Goal: Obtain resource: Download file/media

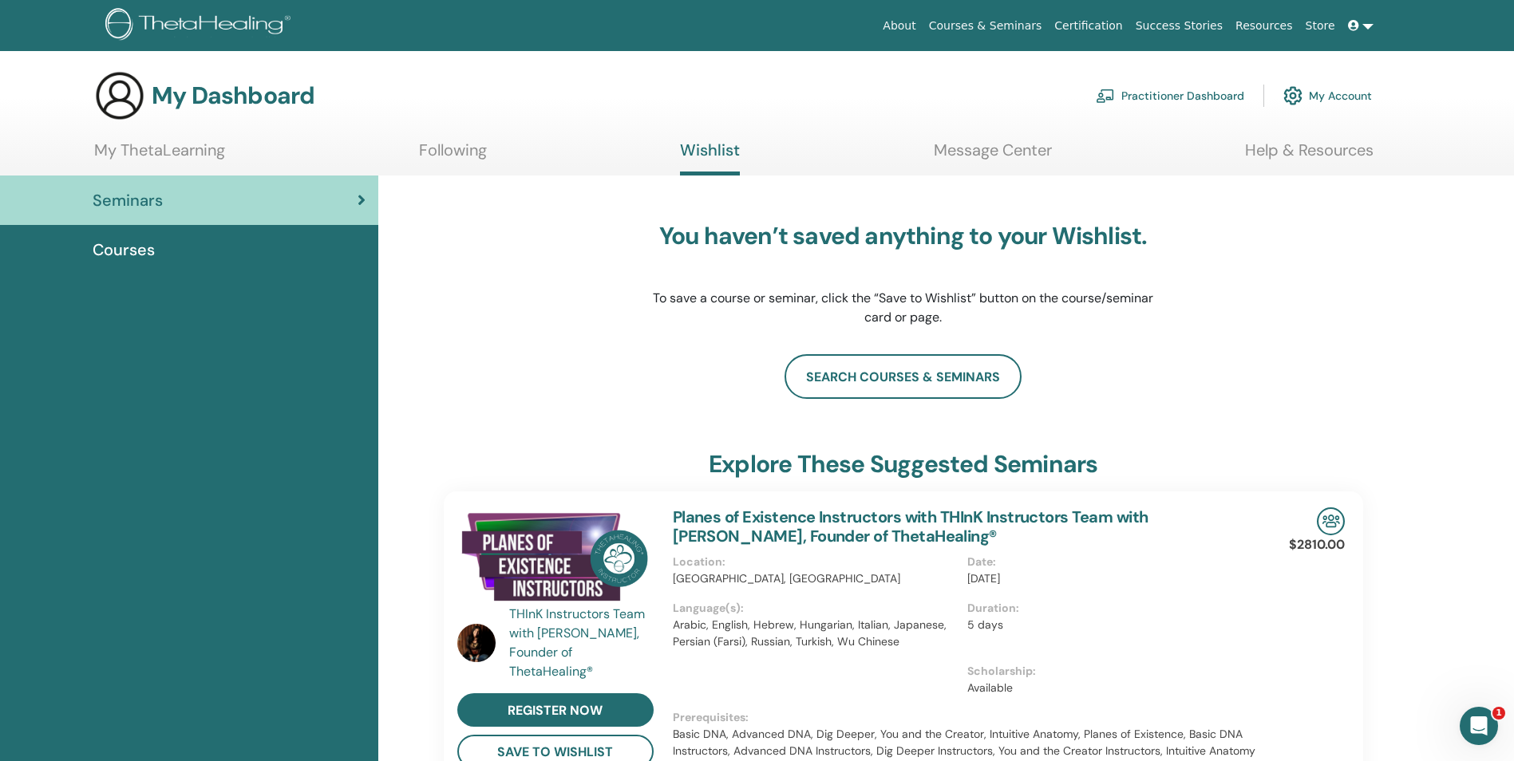
click at [1331, 97] on link "My Account" at bounding box center [1327, 95] width 89 height 35
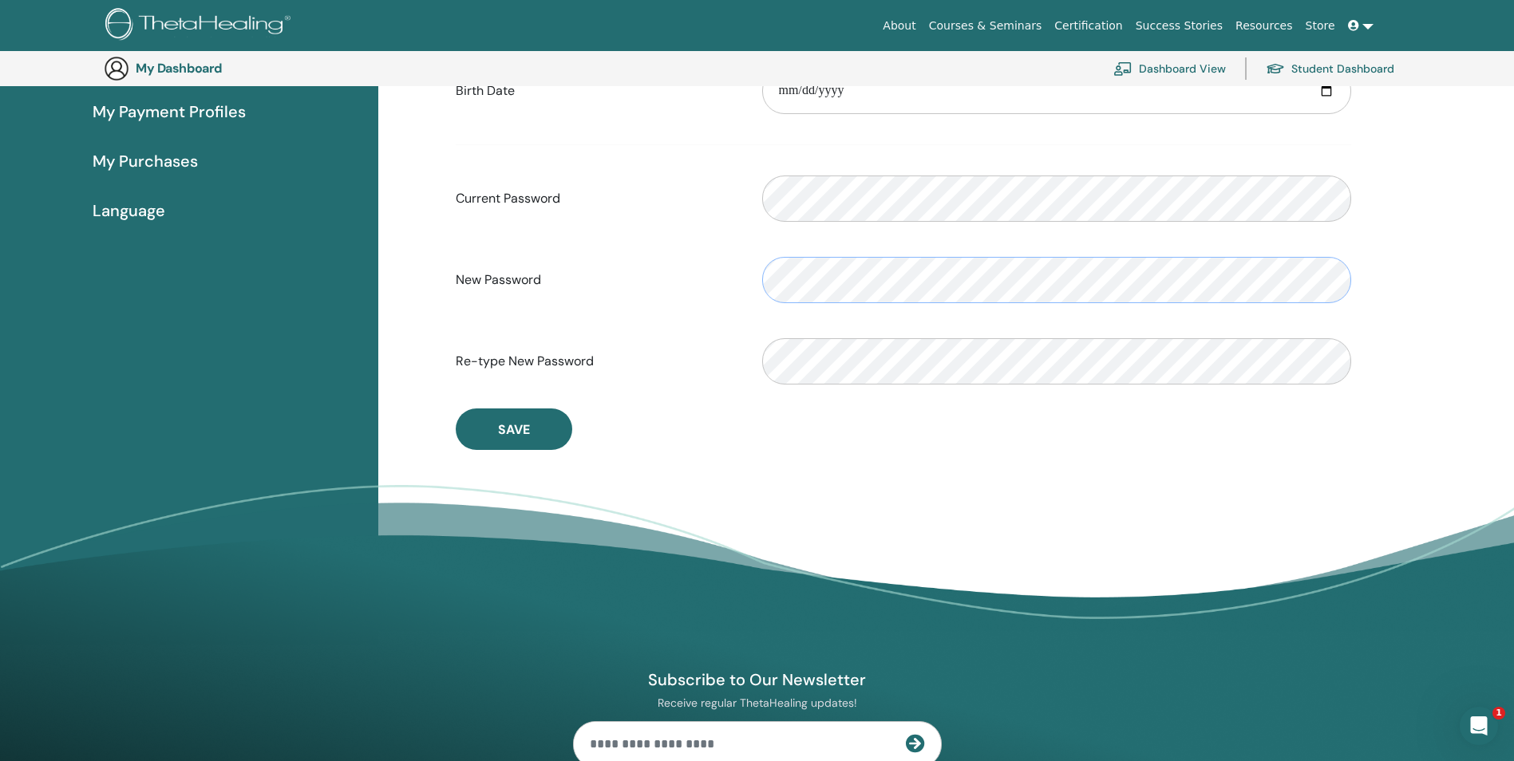
scroll to position [354, 0]
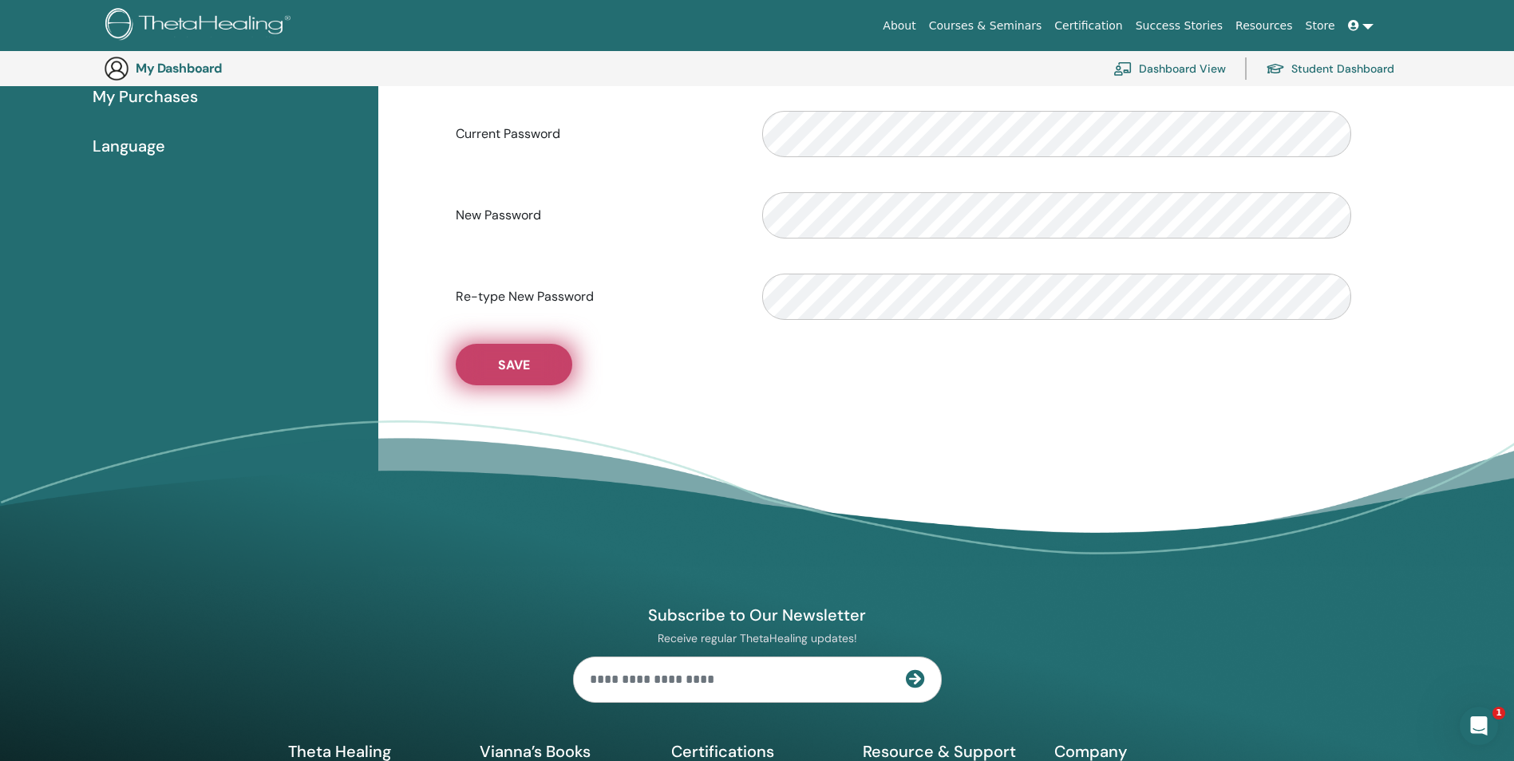
click at [502, 369] on span "Save" at bounding box center [514, 365] width 32 height 17
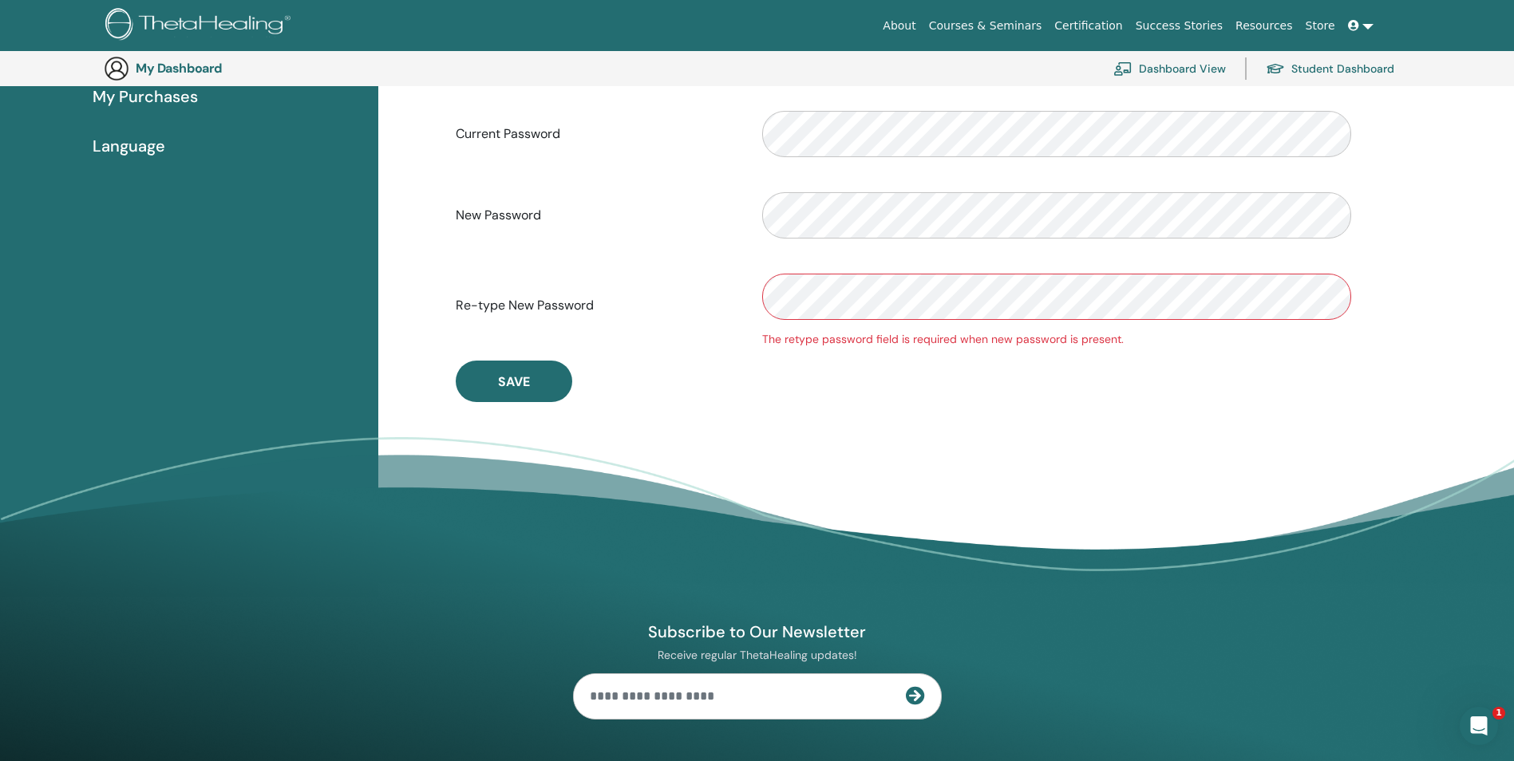
click at [1414, 272] on div "**********" at bounding box center [945, 210] width 1135 height 772
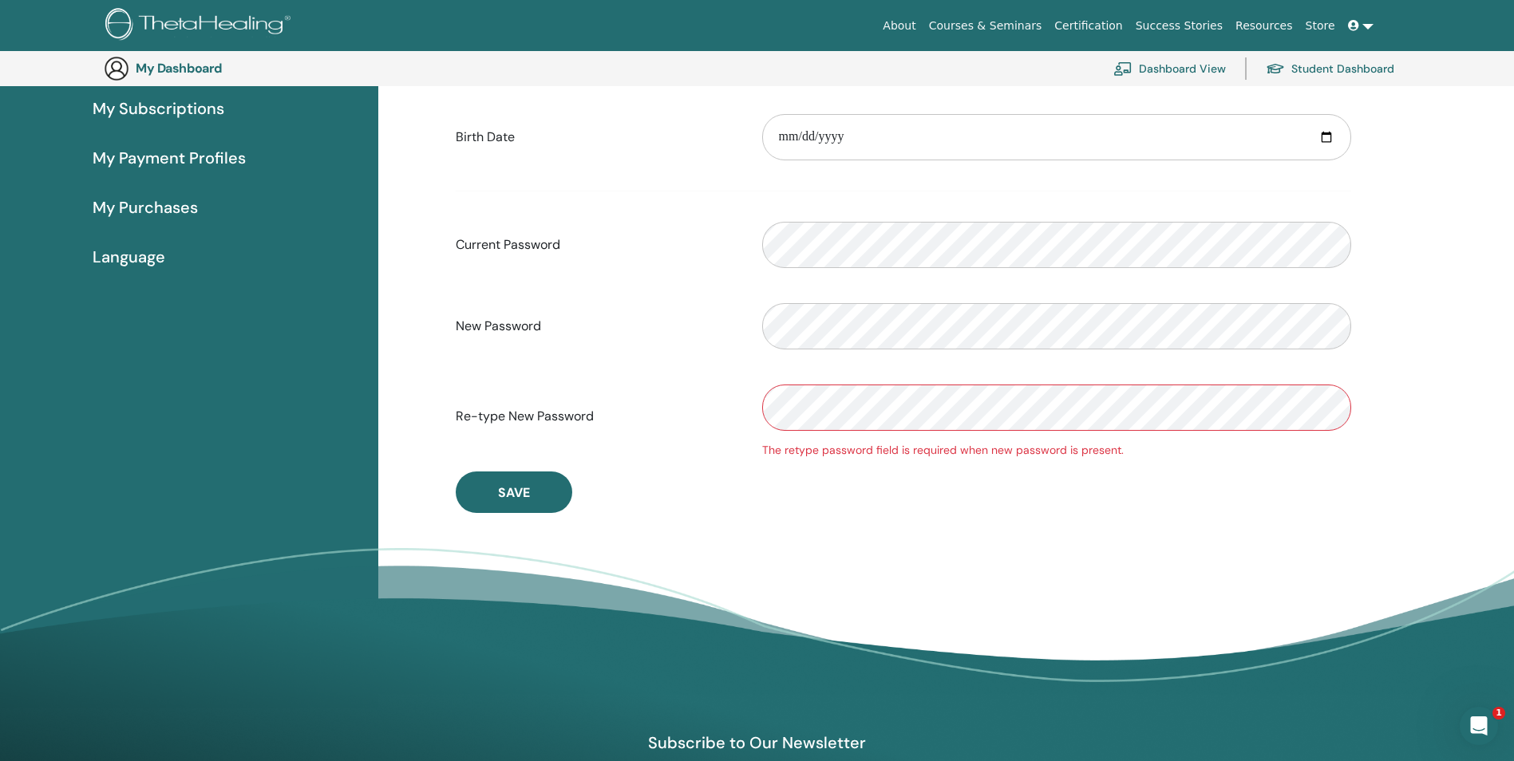
scroll to position [0, 0]
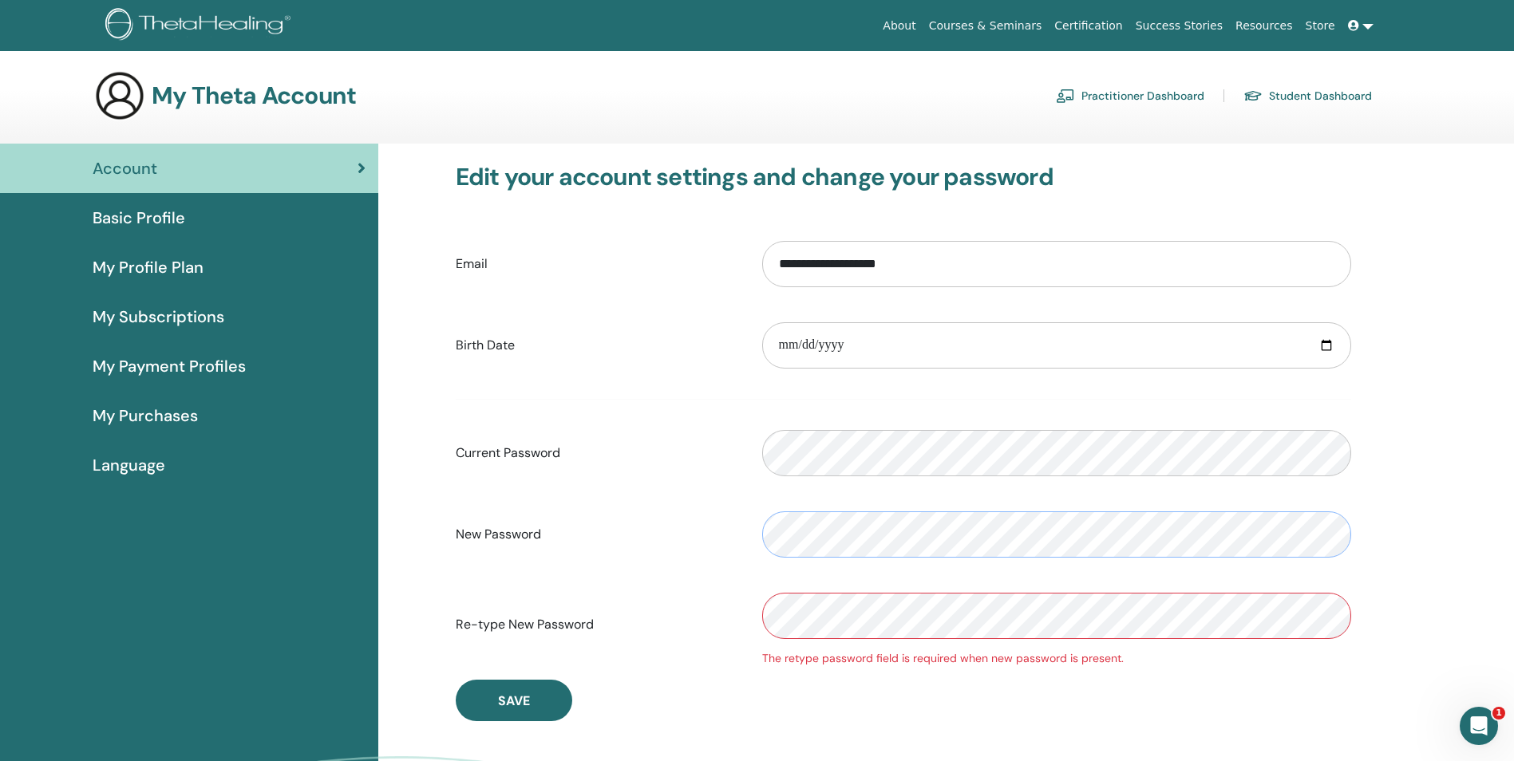
click at [529, 546] on div "New Password" at bounding box center [903, 534] width 919 height 69
drag, startPoint x: 518, startPoint y: 535, endPoint x: 741, endPoint y: 622, distance: 239.4
click at [737, 626] on label "Re-type New Password" at bounding box center [597, 625] width 306 height 30
click at [740, 531] on div "New Password" at bounding box center [903, 534] width 919 height 69
click at [732, 448] on div "Current Password" at bounding box center [903, 453] width 919 height 69
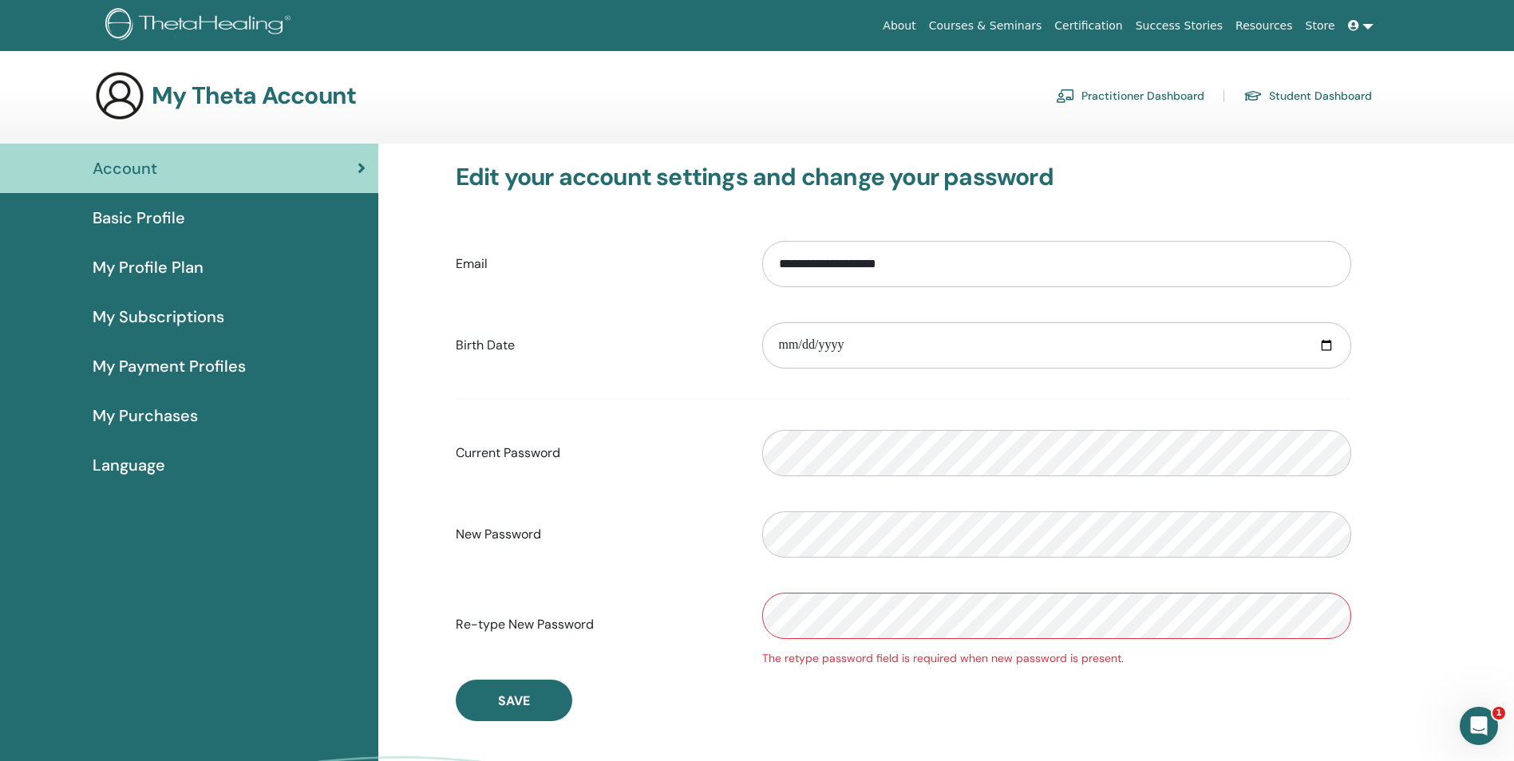
click at [641, 434] on div "Current Password" at bounding box center [903, 453] width 919 height 69
click at [1368, 26] on link at bounding box center [1360, 26] width 38 height 30
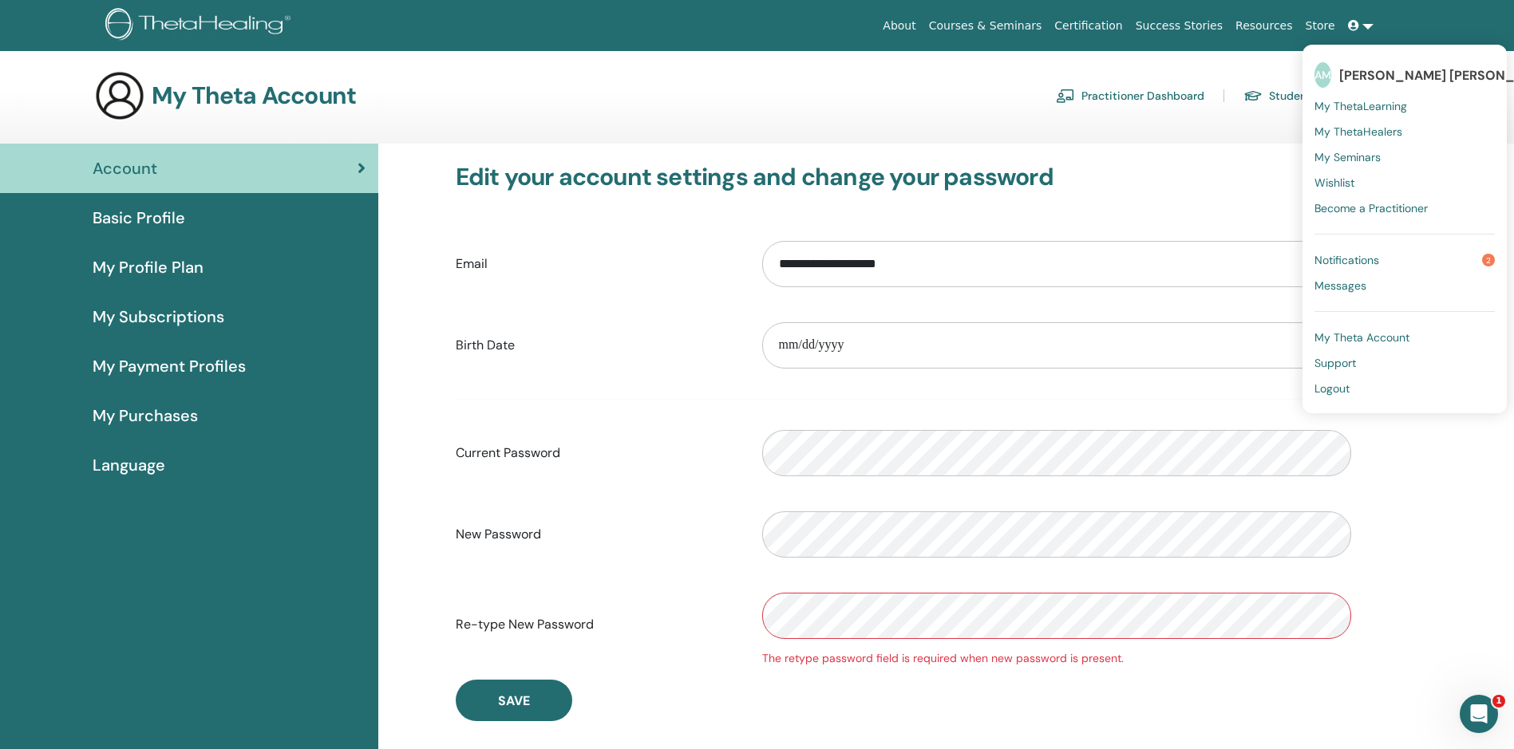
click at [1372, 78] on span "[PERSON_NAME] [PERSON_NAME]" at bounding box center [1447, 75] width 217 height 17
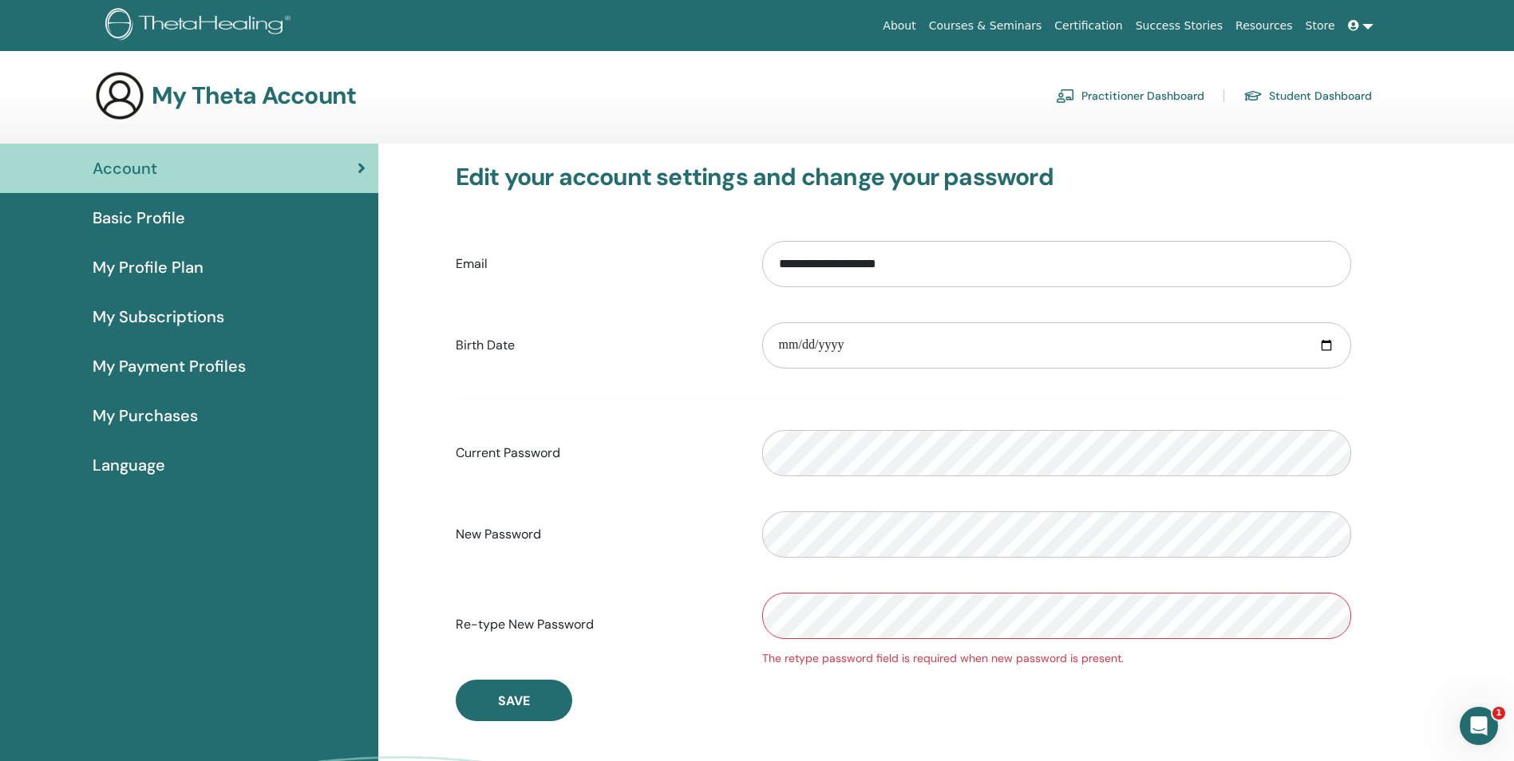
click at [1351, 26] on icon at bounding box center [1353, 25] width 11 height 11
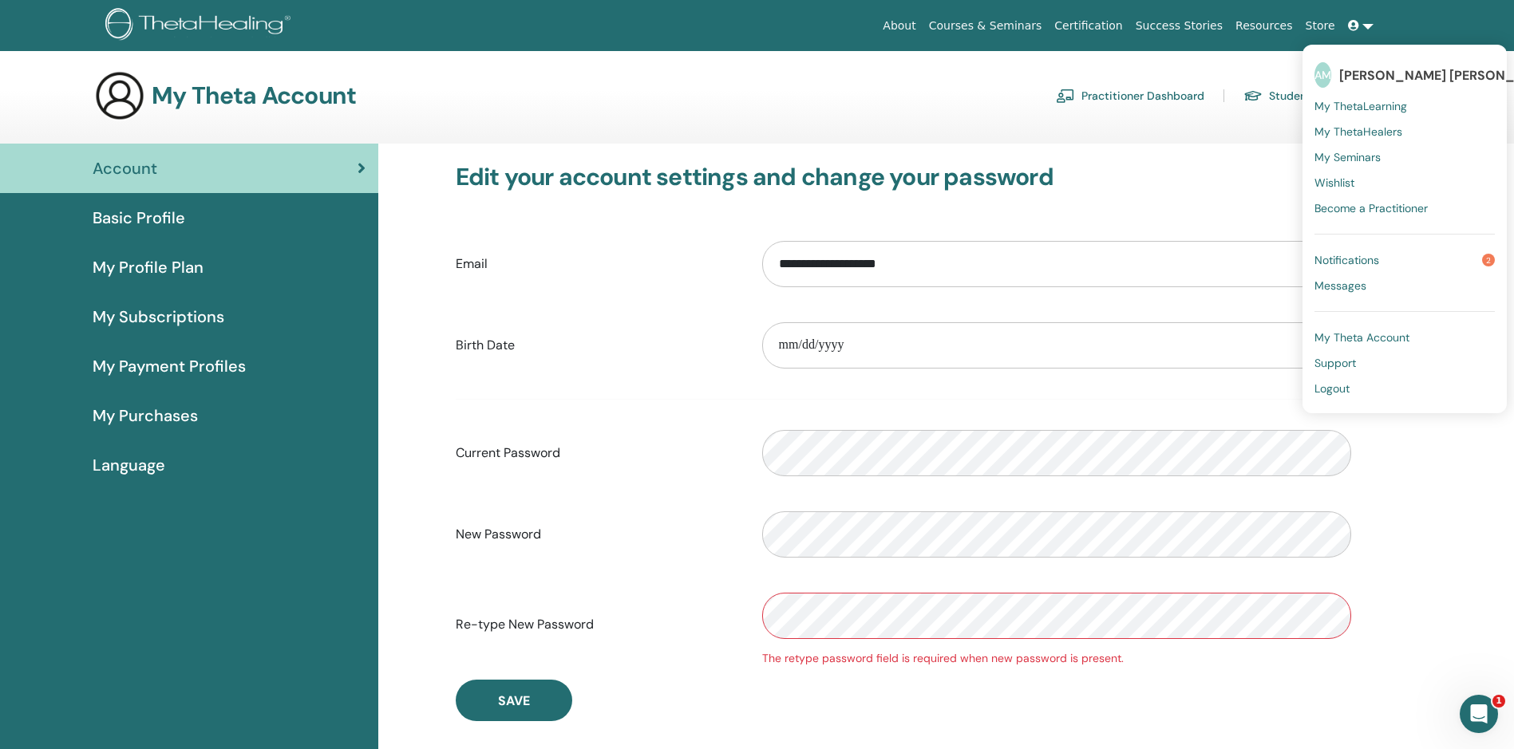
click at [1370, 337] on span "My Theta Account" at bounding box center [1361, 337] width 95 height 14
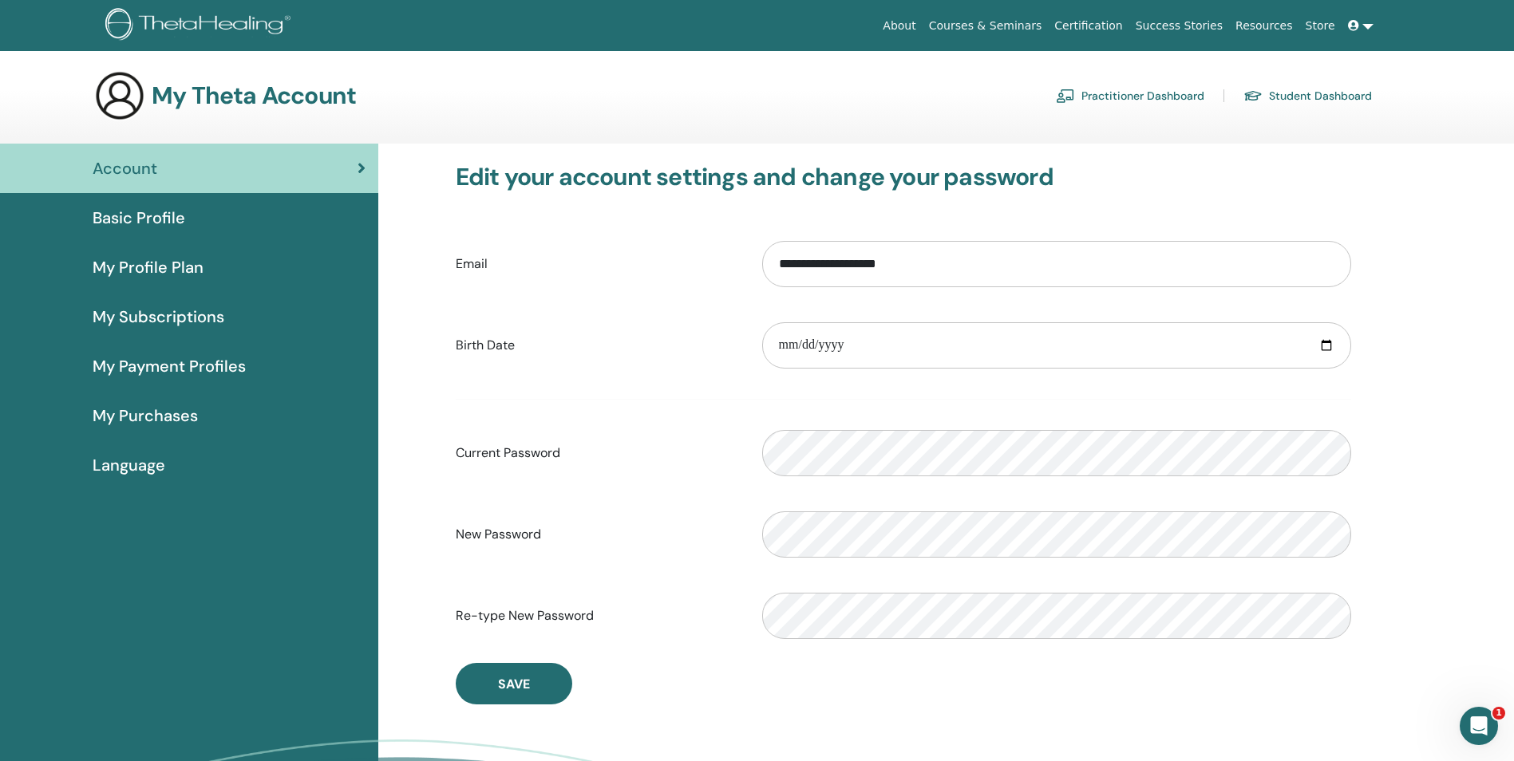
click at [141, 160] on span "Account" at bounding box center [125, 168] width 65 height 24
click at [359, 168] on icon at bounding box center [361, 168] width 8 height 16
click at [110, 219] on span "Basic Profile" at bounding box center [139, 218] width 93 height 24
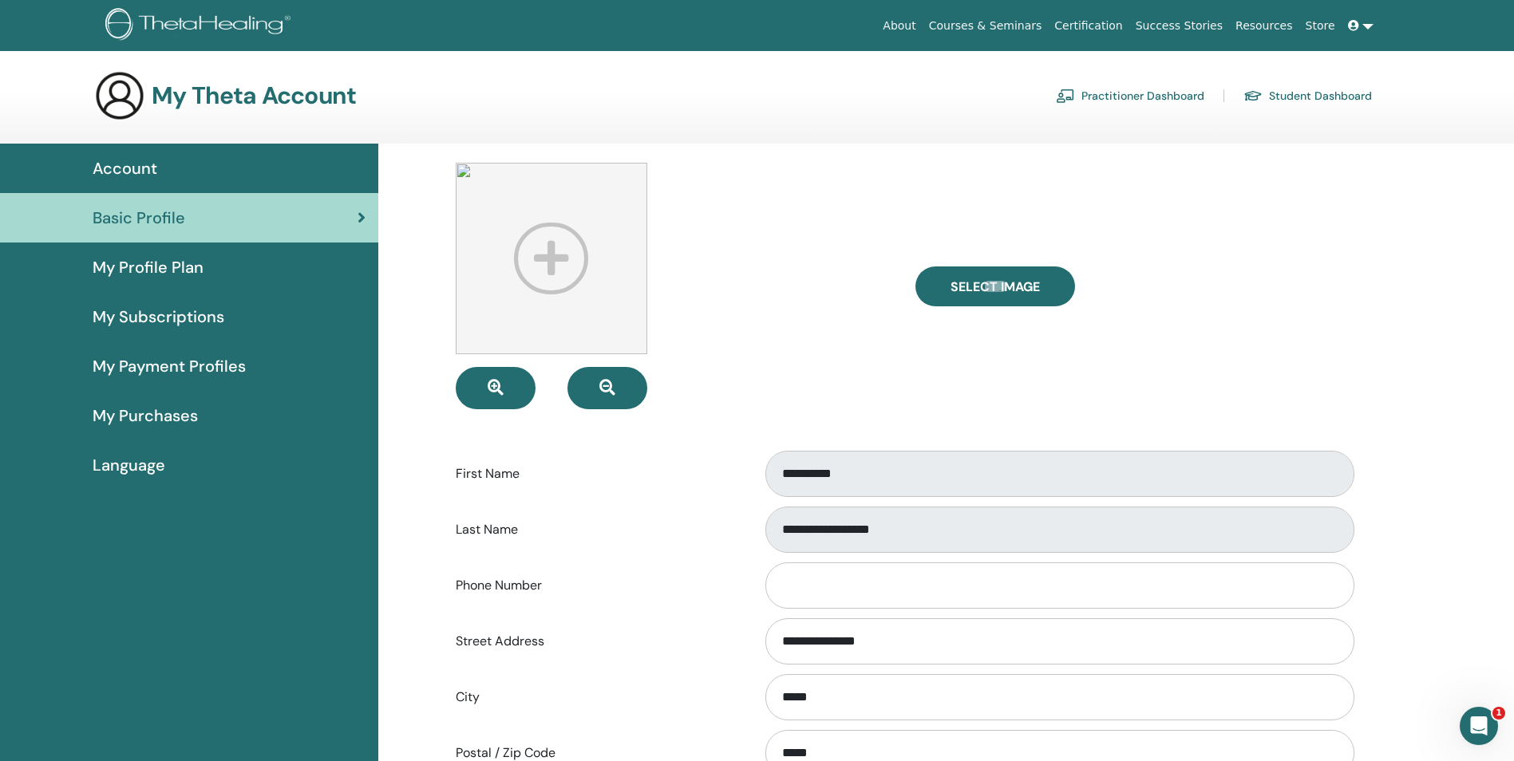
click at [135, 161] on span "Account" at bounding box center [125, 168] width 65 height 24
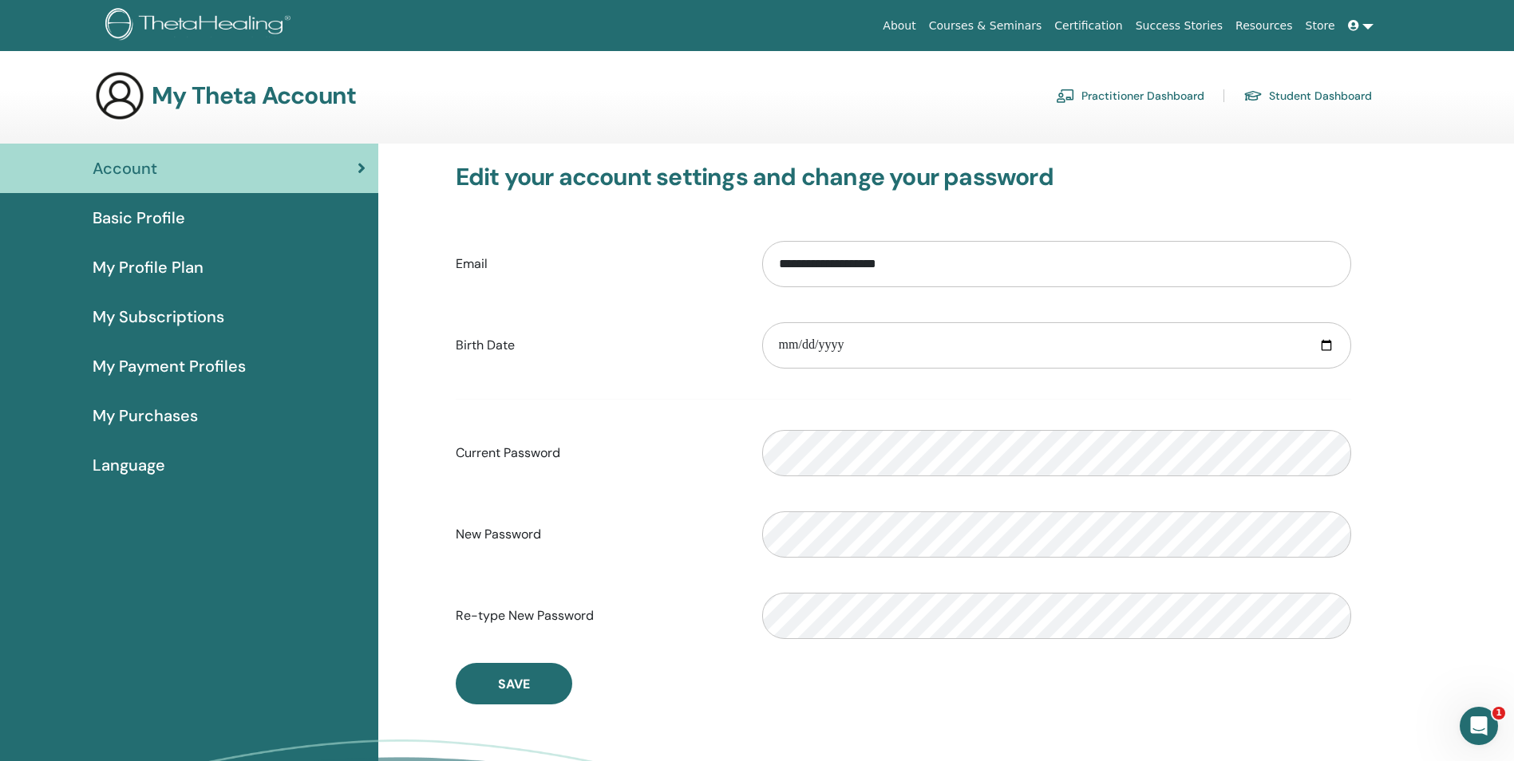
click at [1364, 26] on link at bounding box center [1360, 26] width 38 height 30
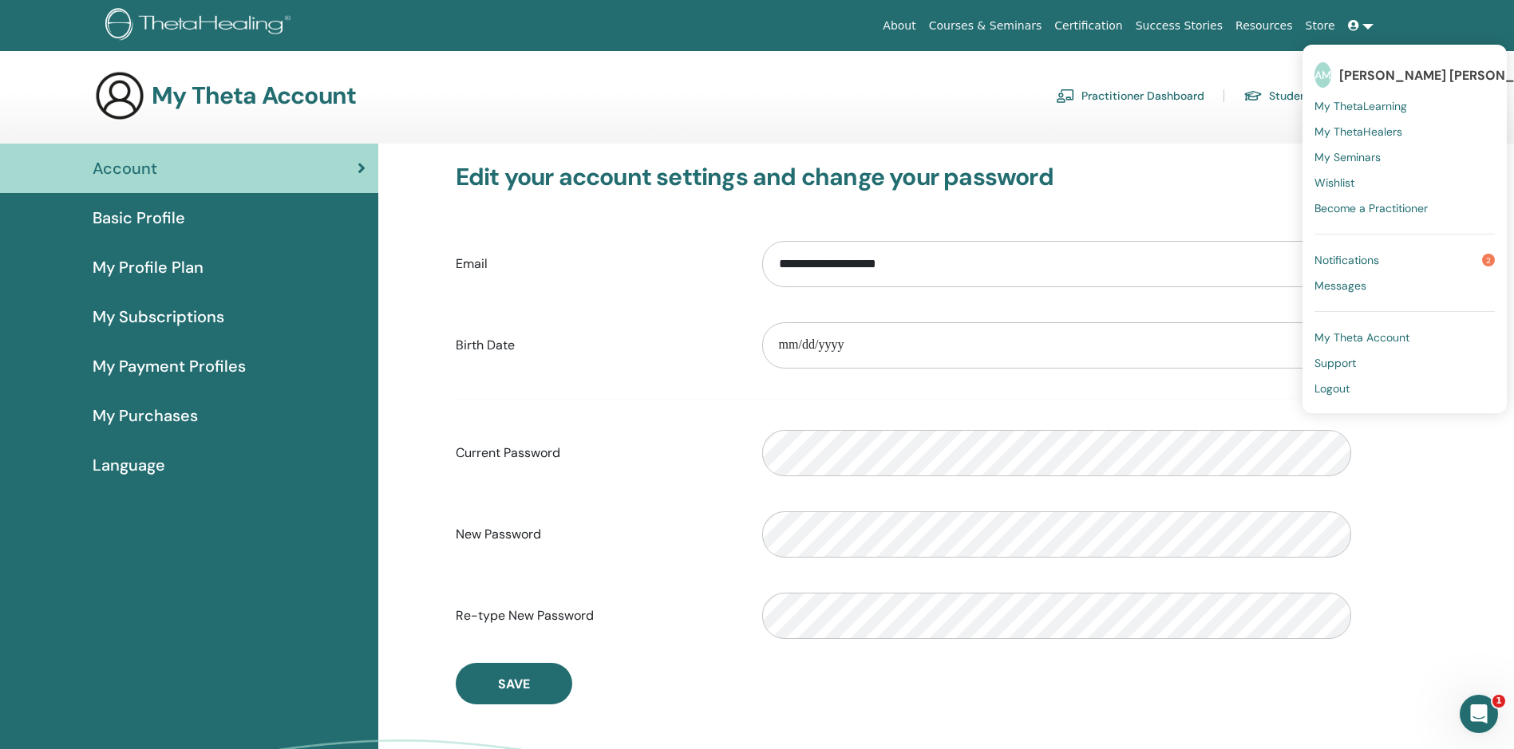
click at [1348, 159] on span "My Seminars" at bounding box center [1347, 157] width 66 height 14
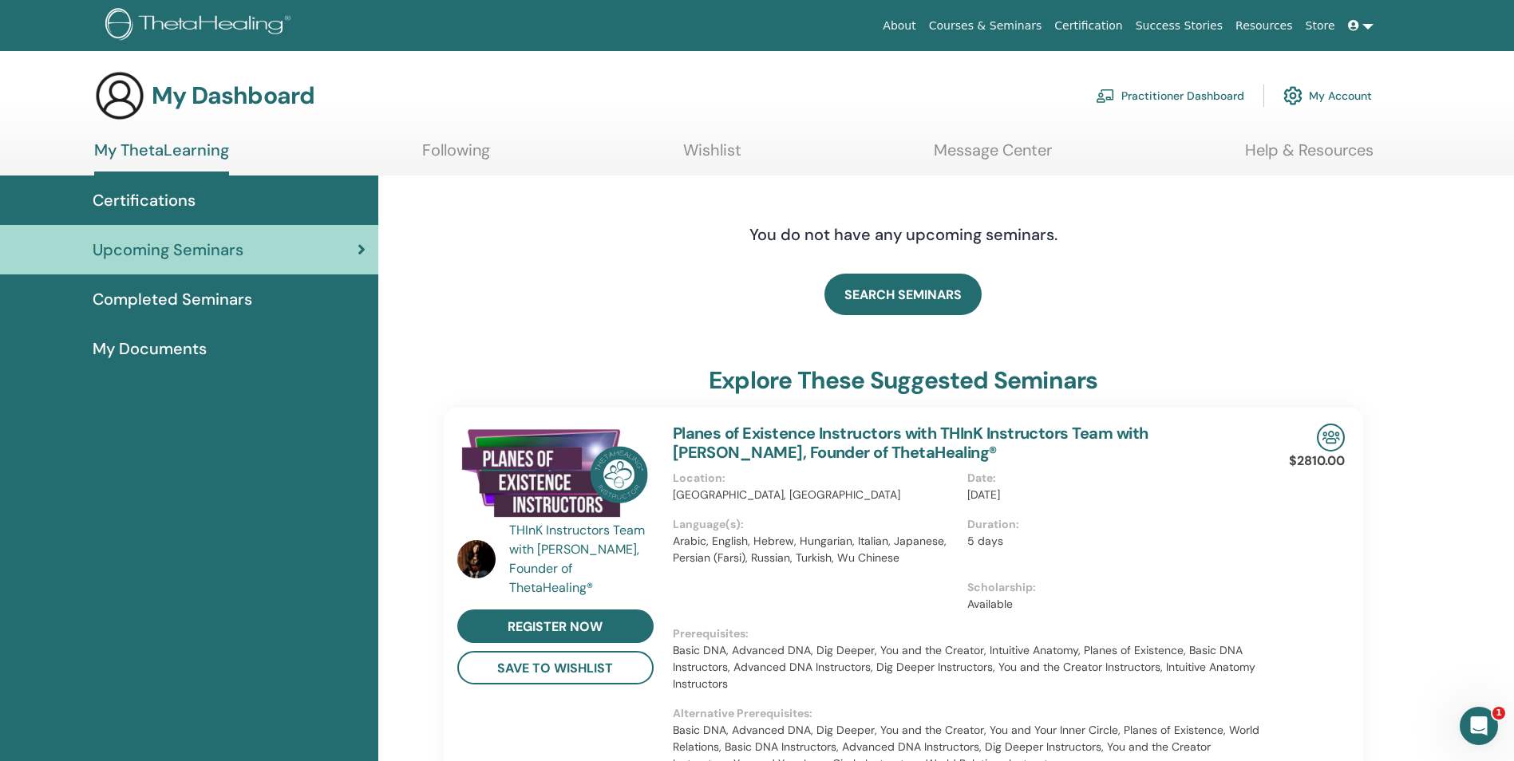
click at [221, 200] on div "Certifications" at bounding box center [189, 200] width 353 height 24
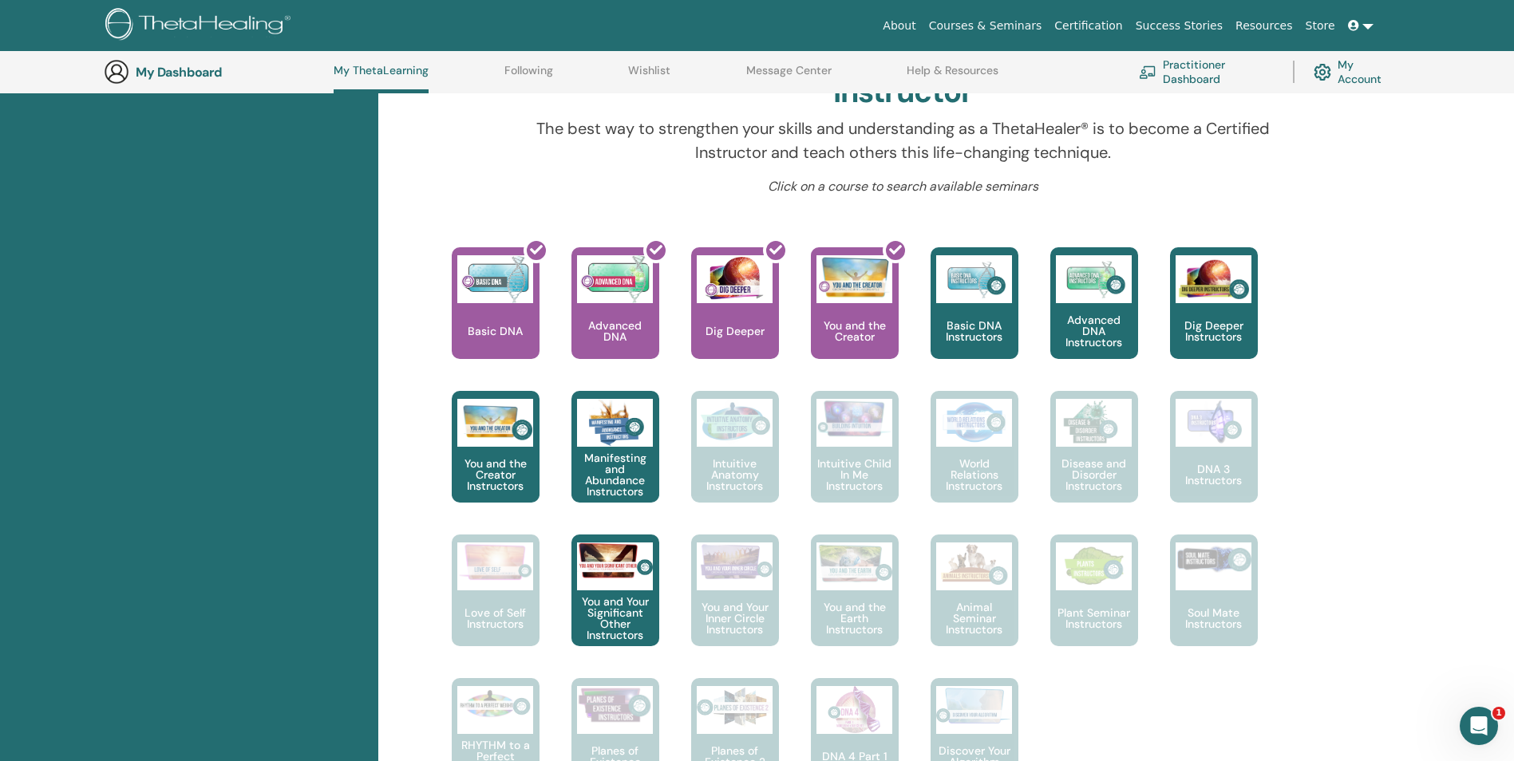
scroll to position [521, 0]
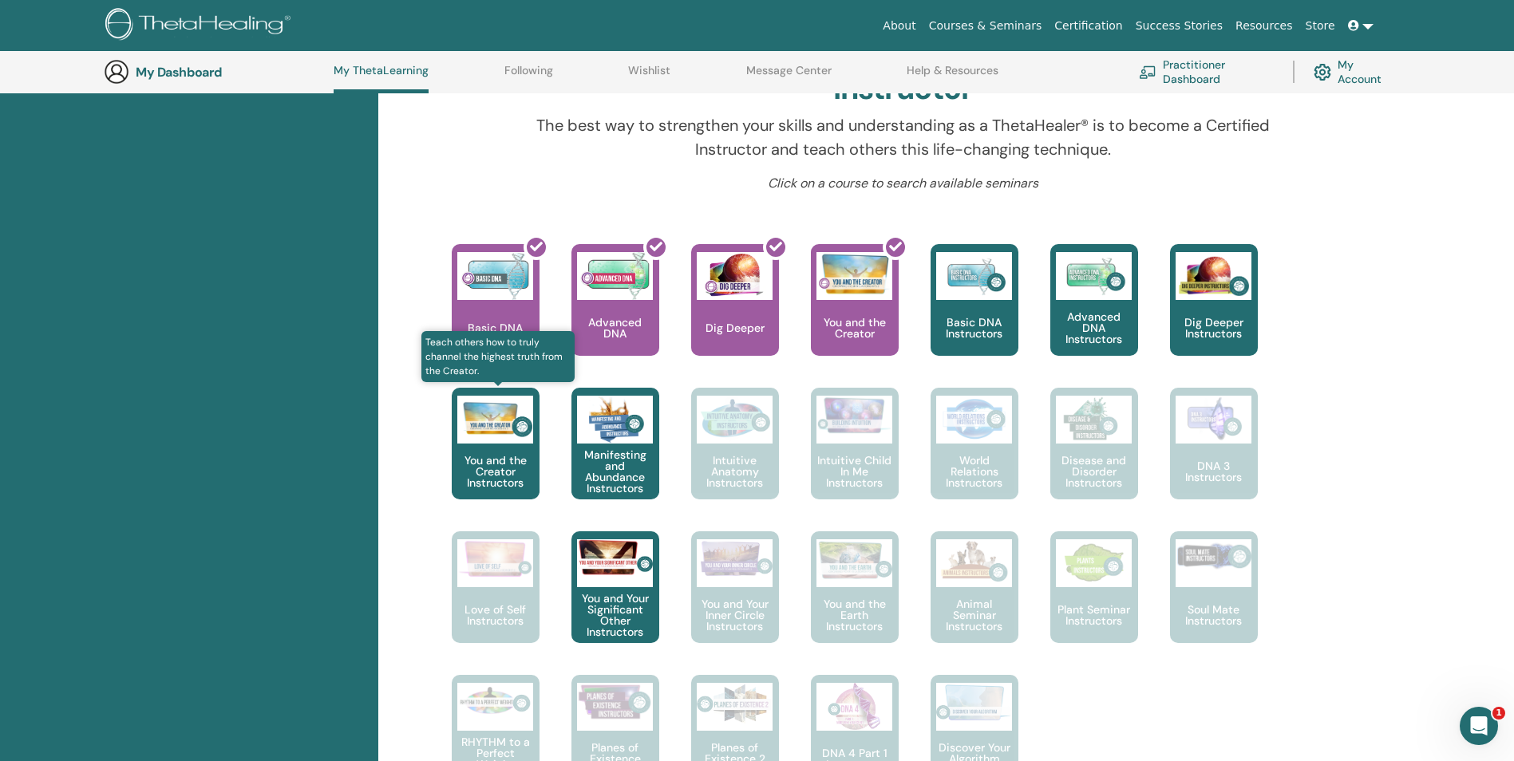
click at [499, 448] on div "You and the Creator Instructors" at bounding box center [496, 444] width 88 height 112
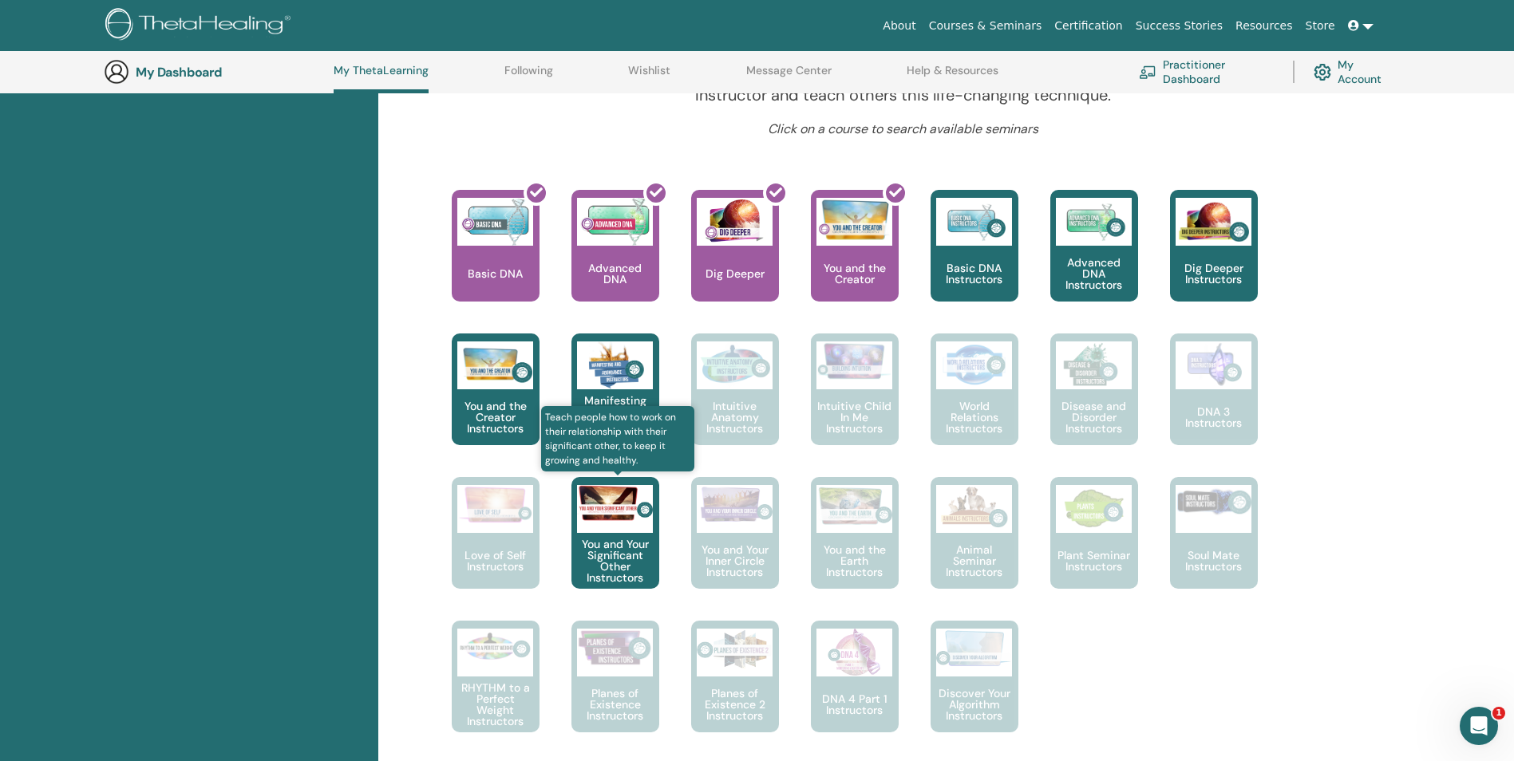
scroll to position [601, 0]
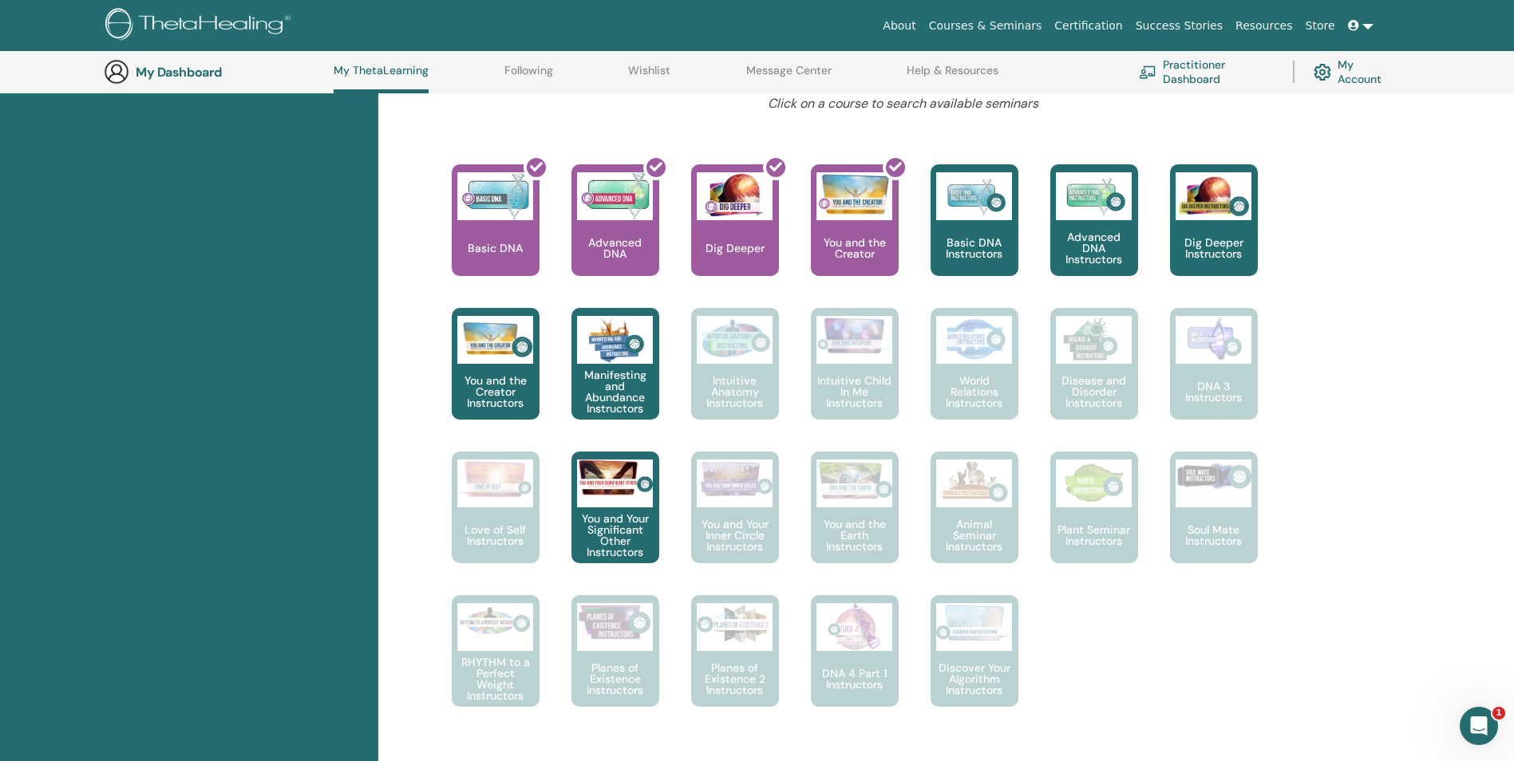
click at [1437, 436] on div "Hello, Ana Indira Your journey starts here; welcome to ThetaLearning HQ. Learn …" at bounding box center [945, 509] width 1135 height 1784
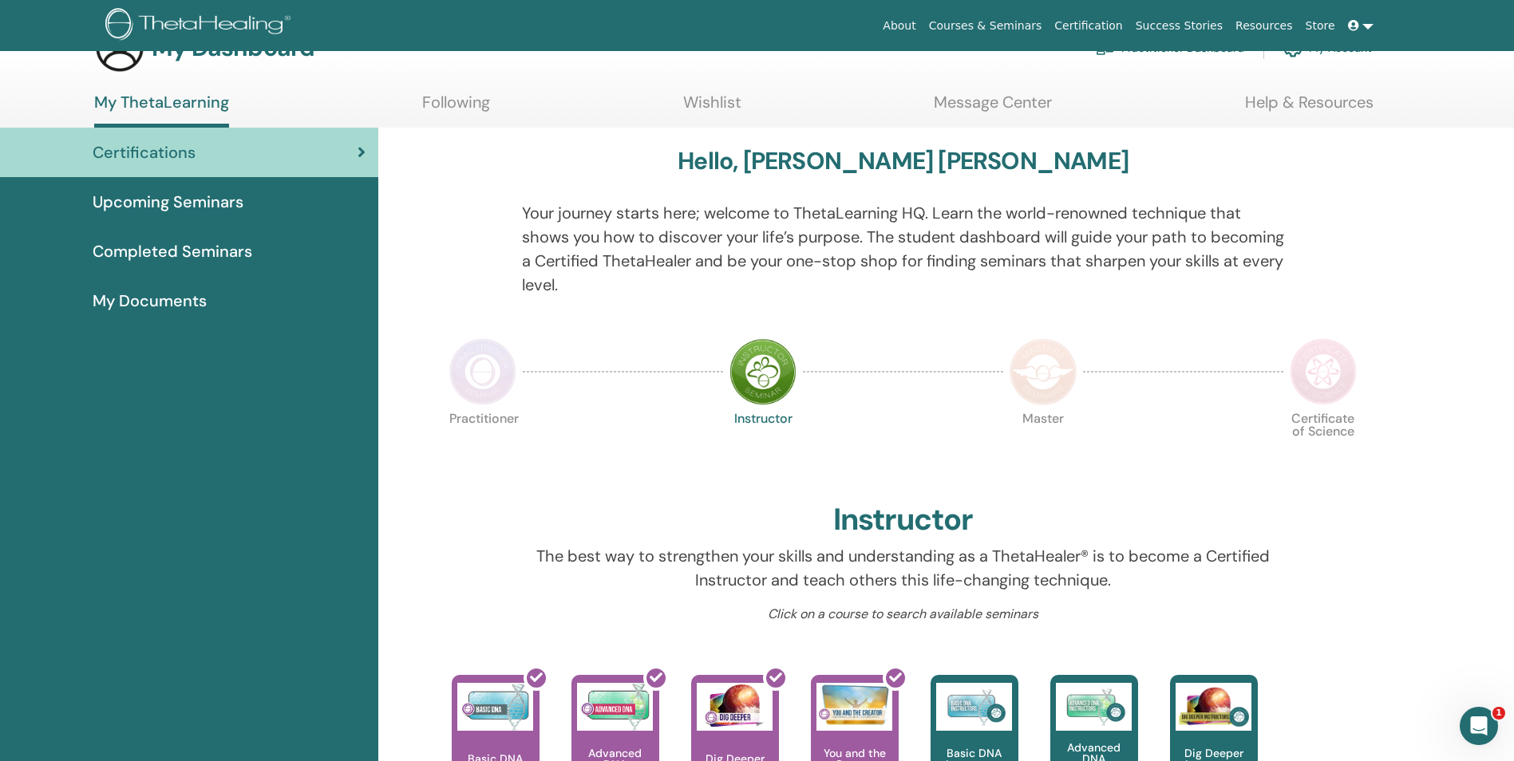
scroll to position [0, 0]
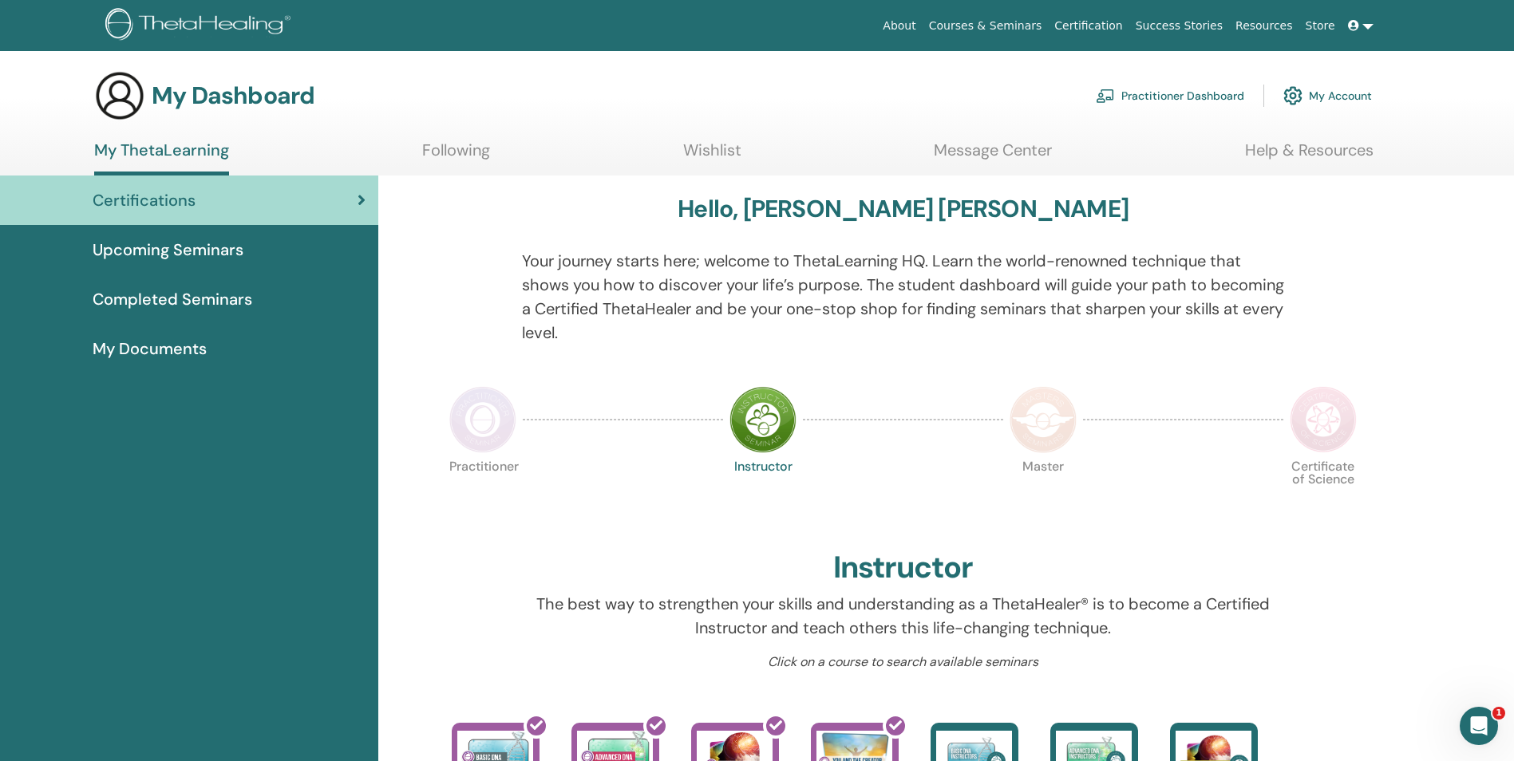
click at [156, 349] on span "My Documents" at bounding box center [150, 349] width 114 height 24
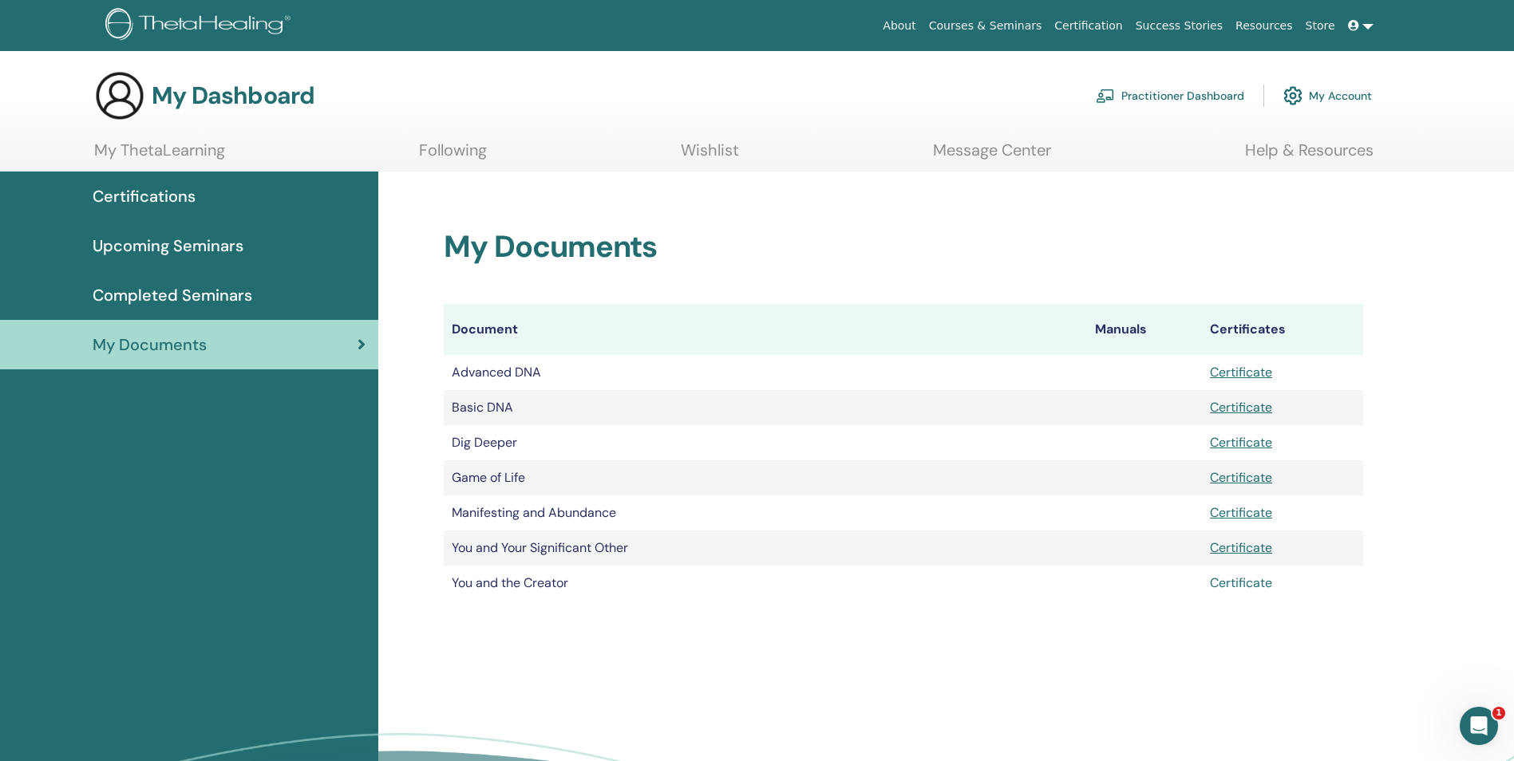
click at [1245, 581] on link "Certificate" at bounding box center [1241, 582] width 62 height 17
